Goal: Task Accomplishment & Management: Manage account settings

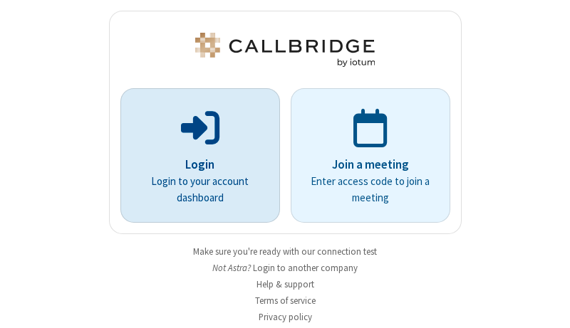
click at [194, 164] on p "Login" at bounding box center [200, 165] width 120 height 19
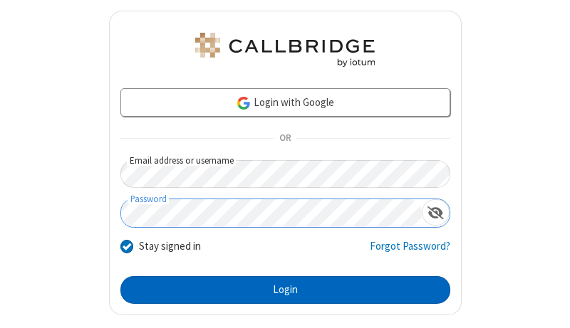
click at [279, 290] on button "Login" at bounding box center [285, 290] width 330 height 28
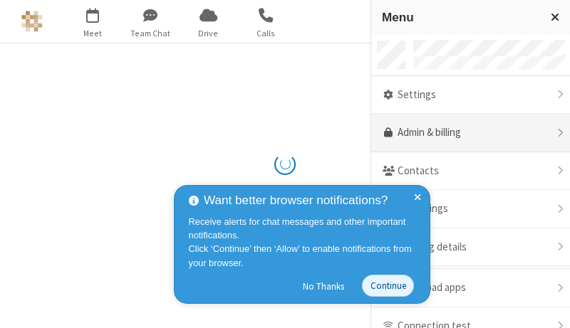
click at [465, 133] on link "Admin & billing" at bounding box center [470, 133] width 199 height 38
